Goal: Check status: Check status

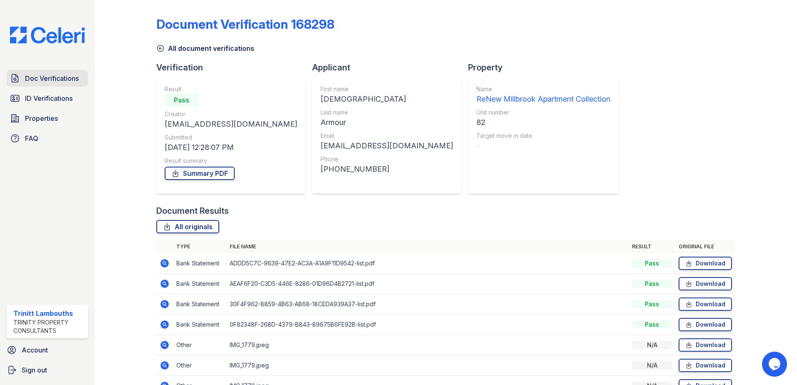
scroll to position [42, 0]
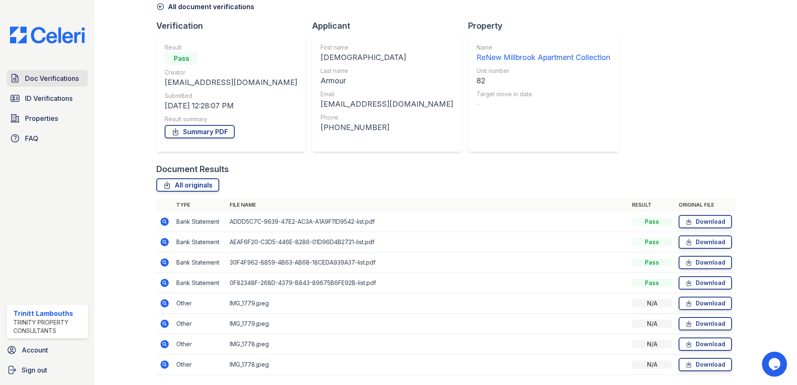
click at [51, 75] on span "Doc Verifications" at bounding box center [52, 78] width 54 height 10
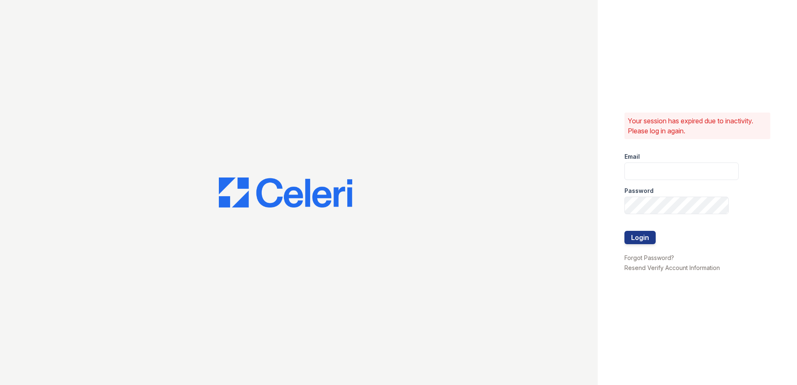
type input "tlambouths@trinity-pm.com"
click at [637, 244] on form "Email tlambouths@trinity-pm.com Password Login" at bounding box center [682, 199] width 114 height 107
drag, startPoint x: 637, startPoint y: 244, endPoint x: 636, endPoint y: 238, distance: 6.0
click at [636, 238] on button "Login" at bounding box center [640, 237] width 31 height 13
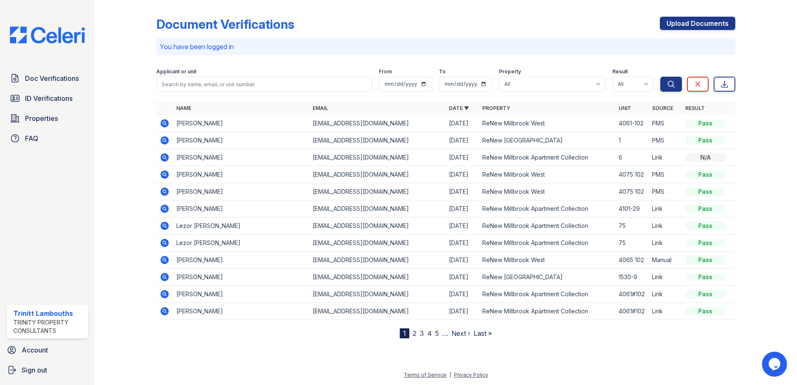
click at [163, 121] on icon at bounding box center [165, 123] width 8 height 8
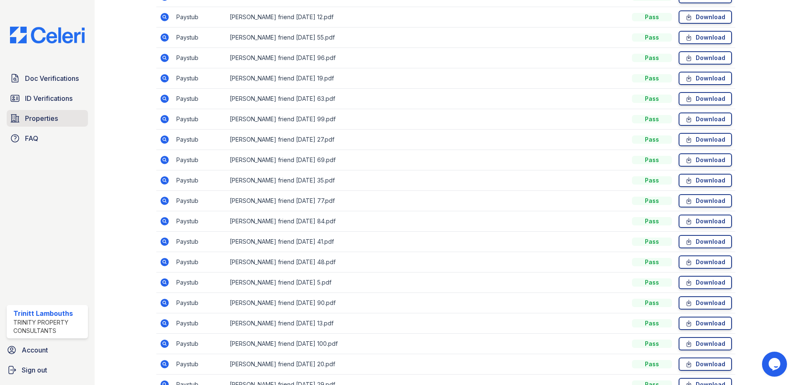
scroll to position [1487, 0]
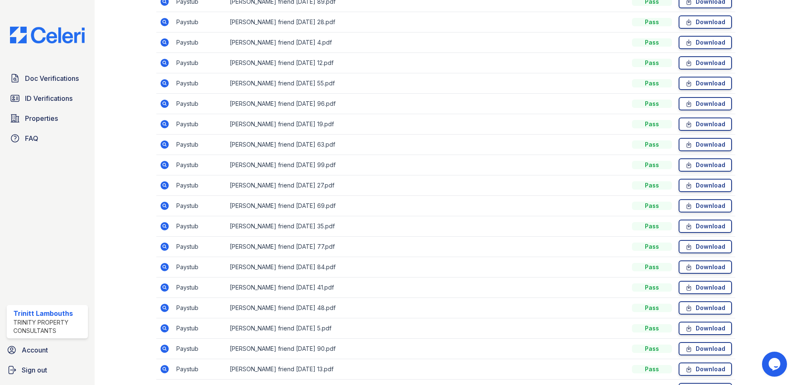
click at [50, 109] on div "Doc Verifications ID Verifications Properties FAQ" at bounding box center [47, 108] width 88 height 77
click at [56, 100] on span "ID Verifications" at bounding box center [49, 98] width 48 height 10
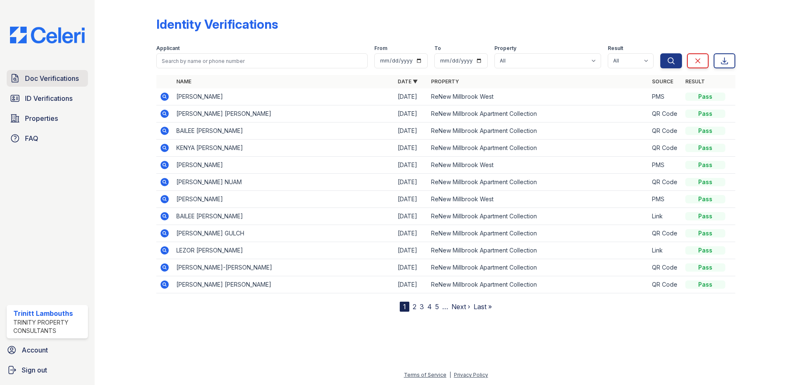
click at [65, 79] on span "Doc Verifications" at bounding box center [52, 78] width 54 height 10
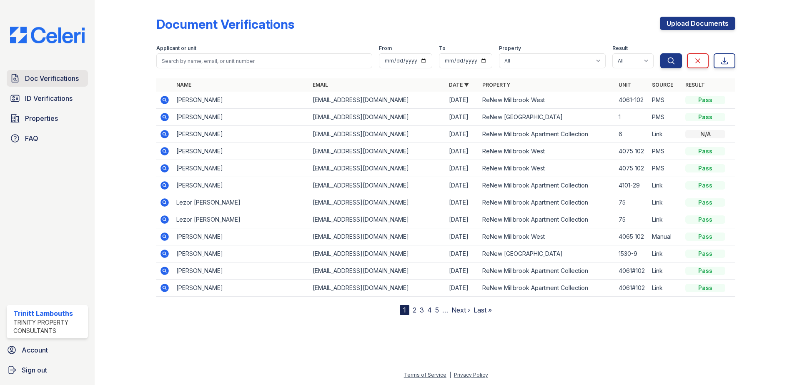
click at [48, 79] on span "Doc Verifications" at bounding box center [52, 78] width 54 height 10
click at [64, 82] on span "Doc Verifications" at bounding box center [52, 78] width 54 height 10
click at [51, 100] on span "ID Verifications" at bounding box center [49, 98] width 48 height 10
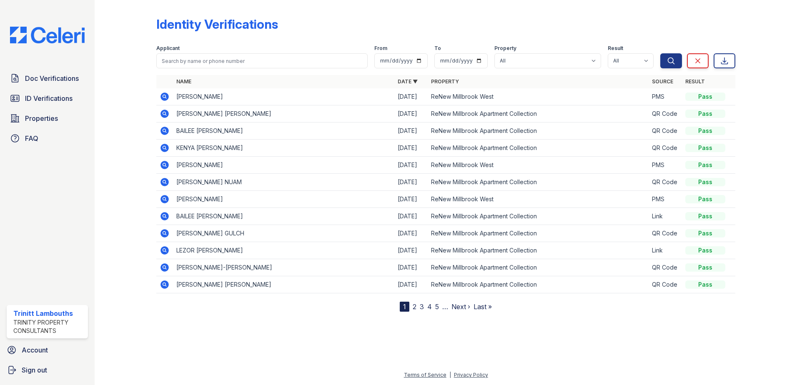
click at [165, 182] on icon at bounding box center [164, 182] width 2 height 2
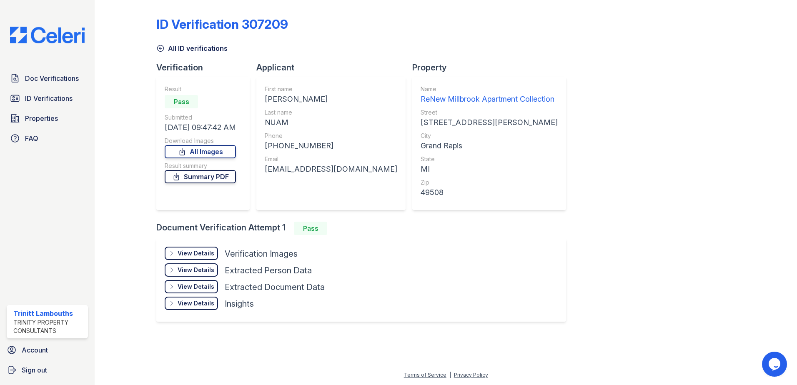
click at [191, 177] on link "Summary PDF" at bounding box center [200, 176] width 71 height 13
